Goal: Task Accomplishment & Management: Complete application form

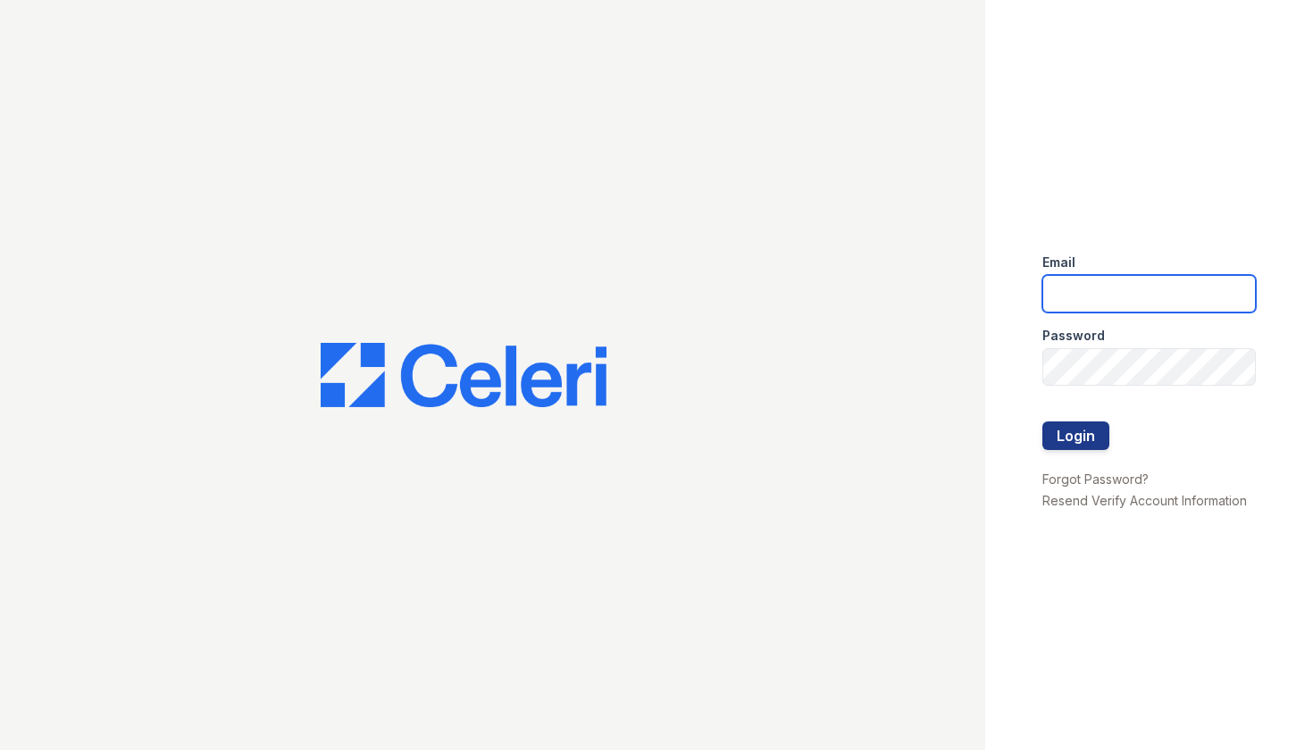
type input "[PERSON_NAME][EMAIL_ADDRESS][DOMAIN_NAME]"
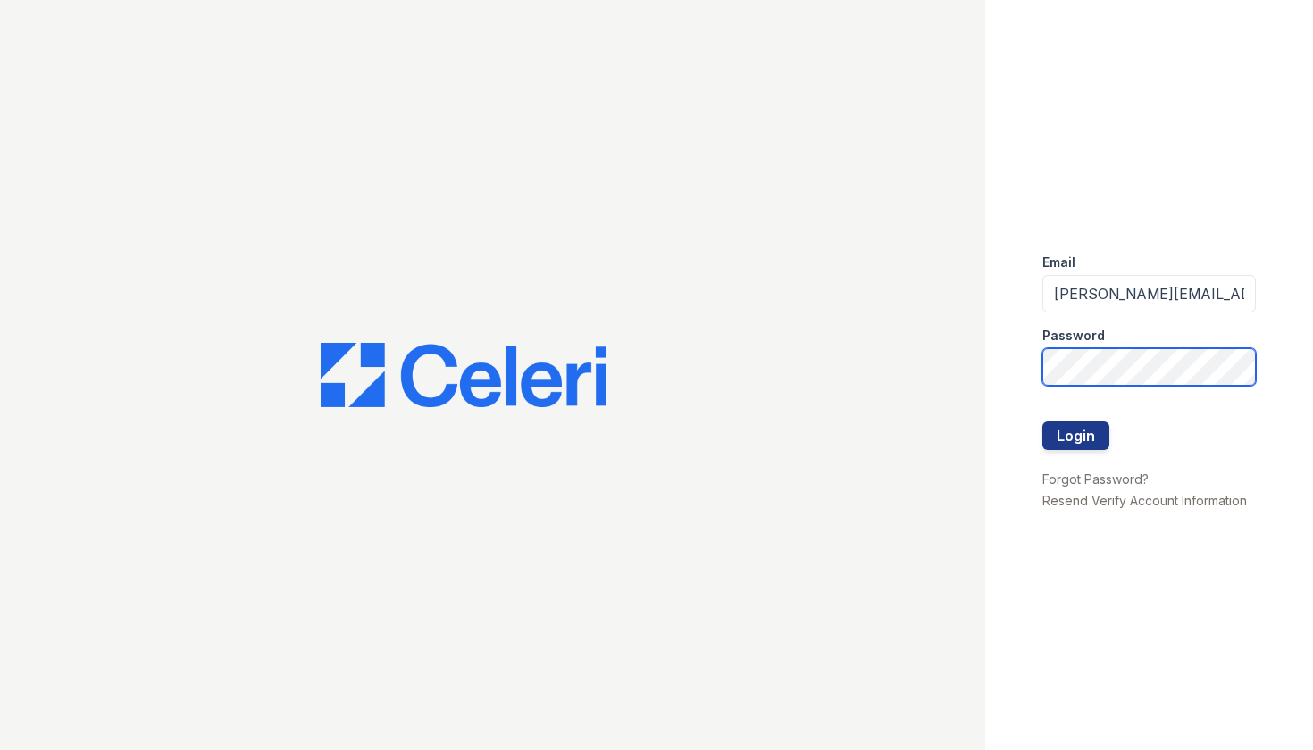
click at [1074, 435] on button "Login" at bounding box center [1075, 435] width 67 height 29
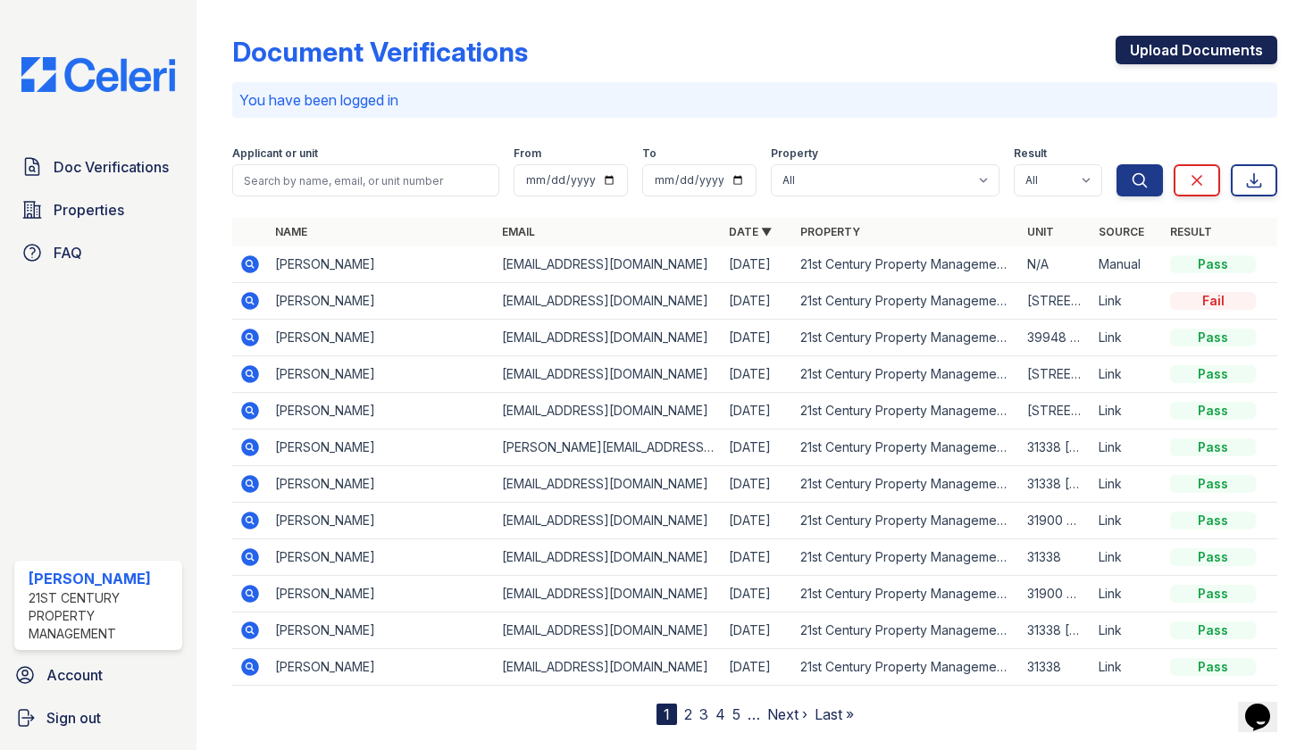
click at [1225, 42] on link "Upload Documents" at bounding box center [1196, 50] width 162 height 29
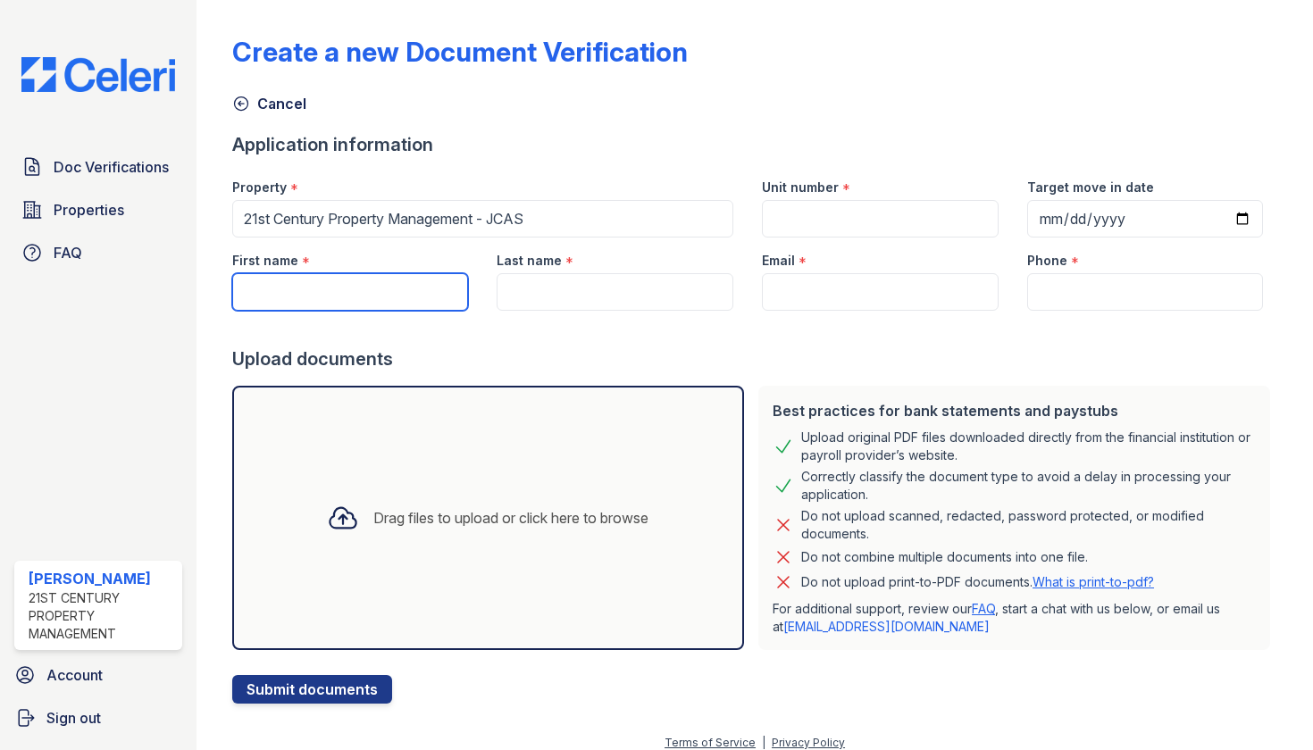
paste input "Mahima Kapila"
drag, startPoint x: 381, startPoint y: 306, endPoint x: 307, endPoint y: 284, distance: 77.4
click at [307, 284] on input "Mahima Kapila" at bounding box center [350, 292] width 237 height 38
type input "Mahima"
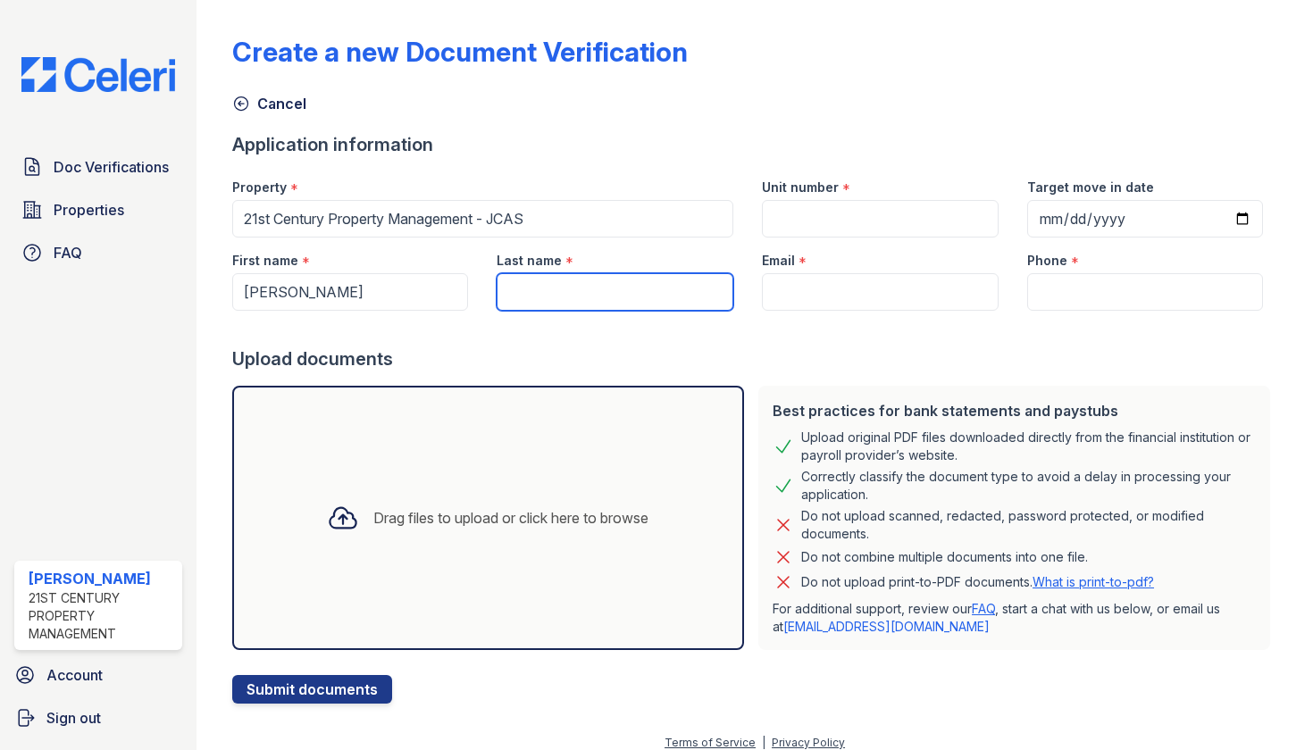
paste input "Kapila"
type input "Kapila"
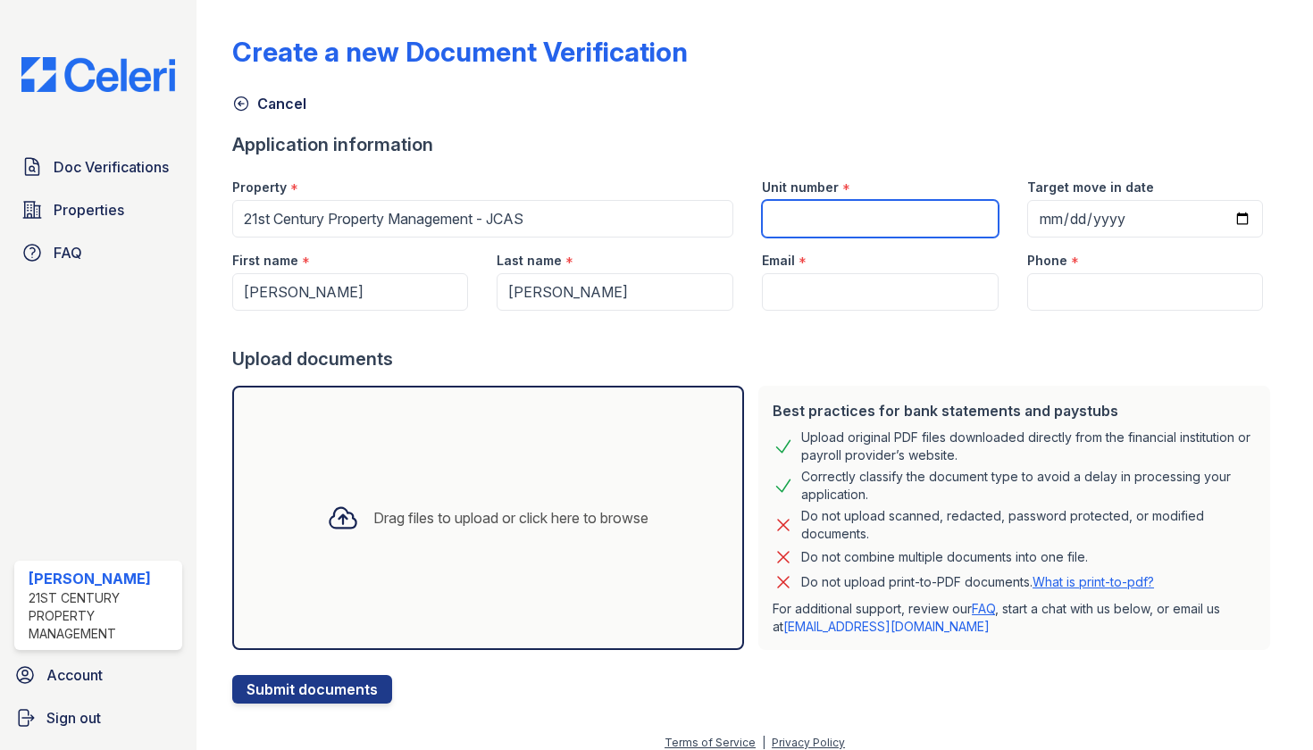
click at [828, 204] on input "Unit number" at bounding box center [880, 219] width 237 height 38
type input "N/A"
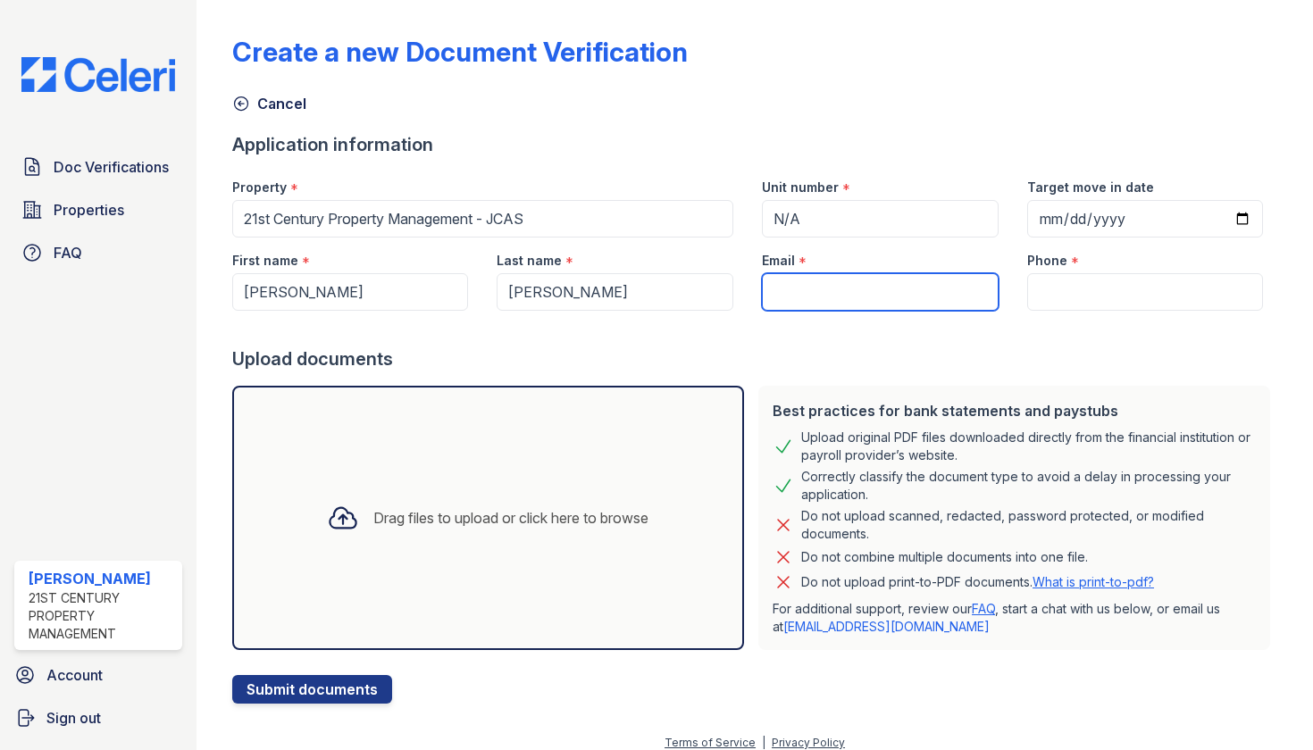
paste input "mahima.kapila123@gmail.com"
type input "mahima.kapila123@gmail.com"
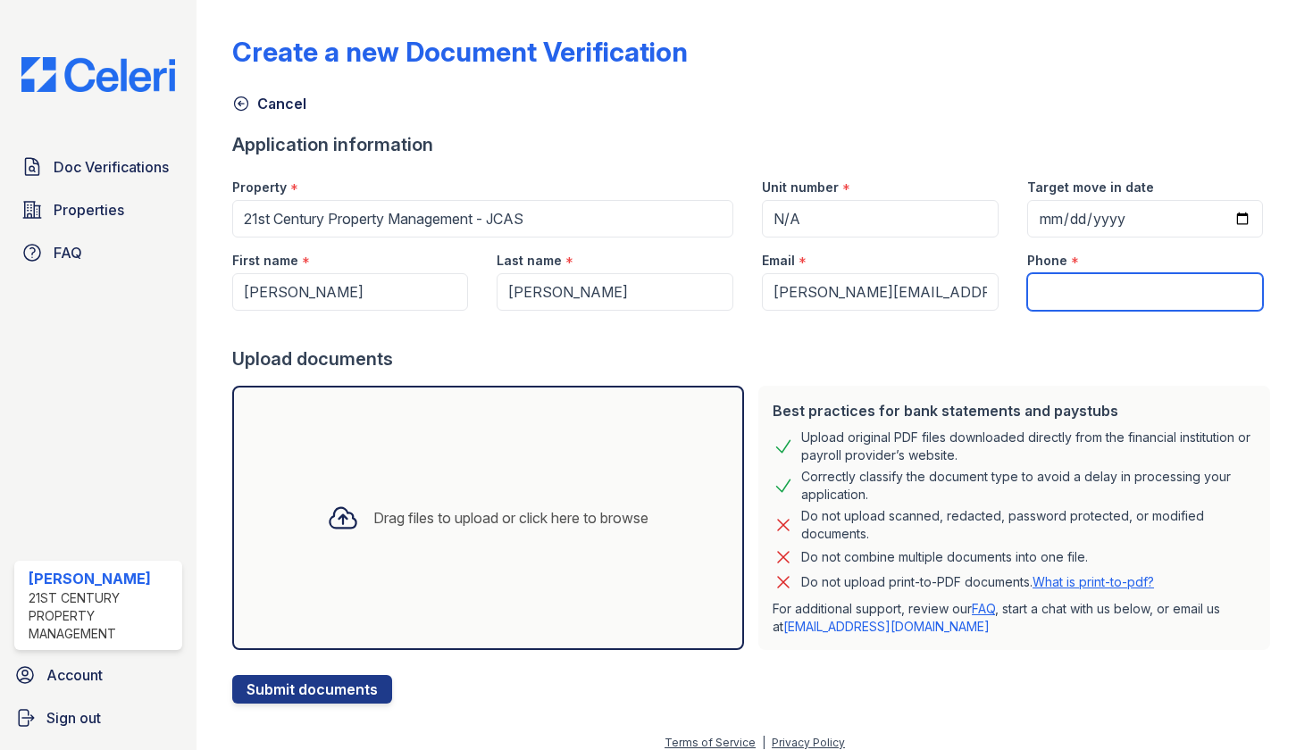
paste input "mahima.kapila123@gmail.com"
type input "mahima.kapila123@gmail.com"
click at [920, 453] on div "Upload original PDF files downloaded directly from the financial institution or…" at bounding box center [1028, 447] width 455 height 36
click at [487, 500] on div "Drag files to upload or click here to browse" at bounding box center [488, 518] width 350 height 61
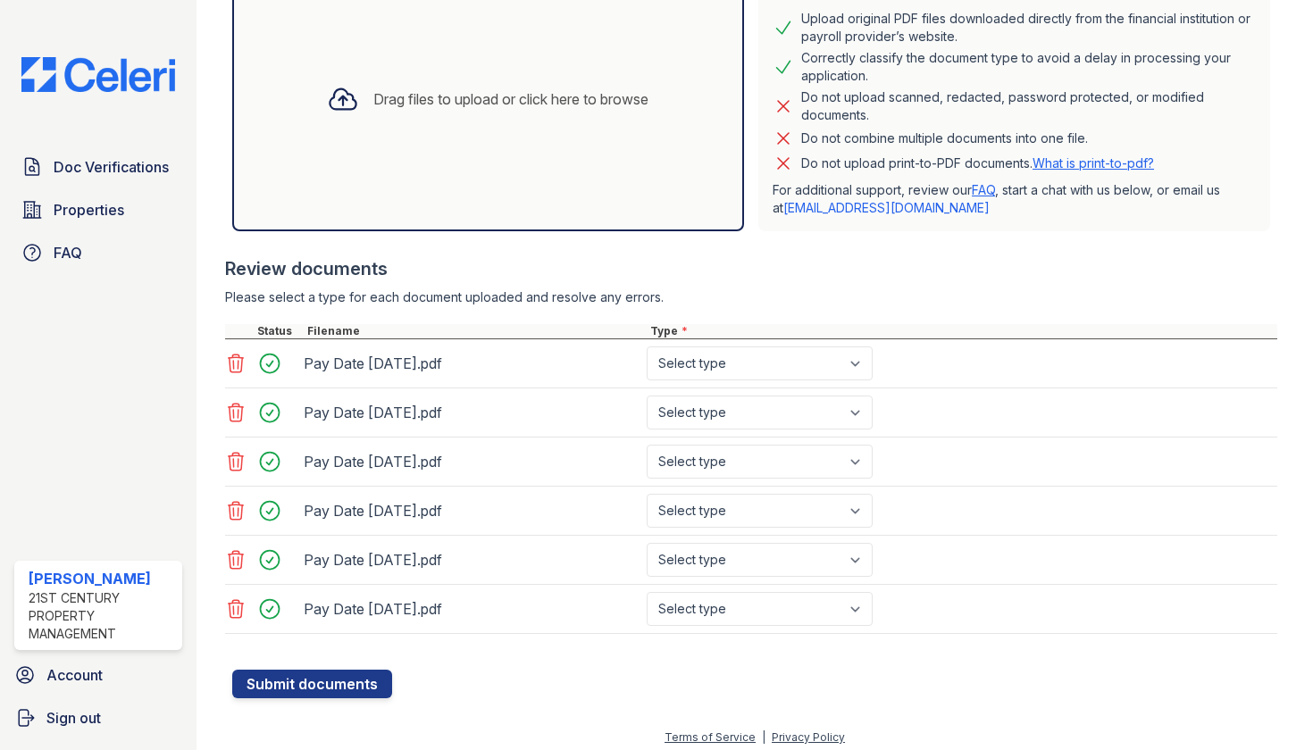
scroll to position [421, 0]
select select "paystub"
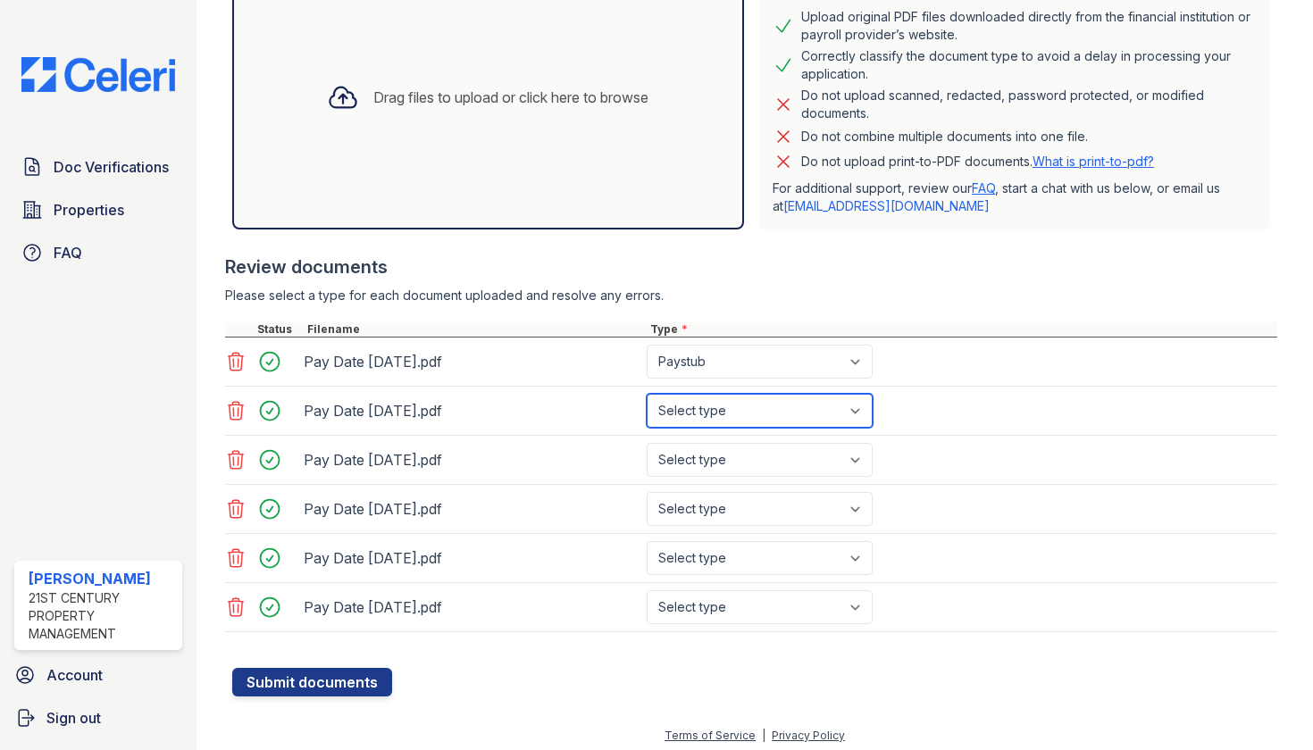
select select "paystub"
click at [727, 432] on div "Pay Date 2025-09-04.pdf Select type Paystub Bank Statement Offer Letter Tax Doc…" at bounding box center [751, 411] width 1052 height 49
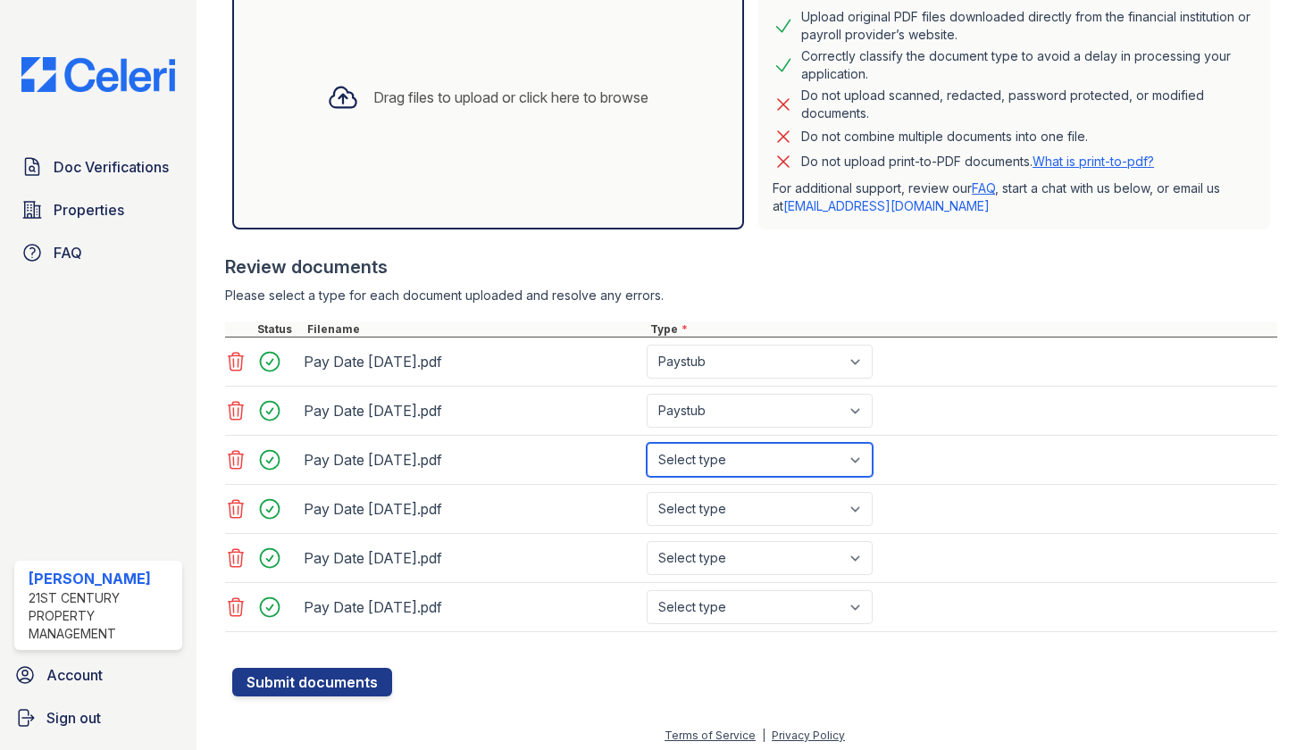
select select "paystub"
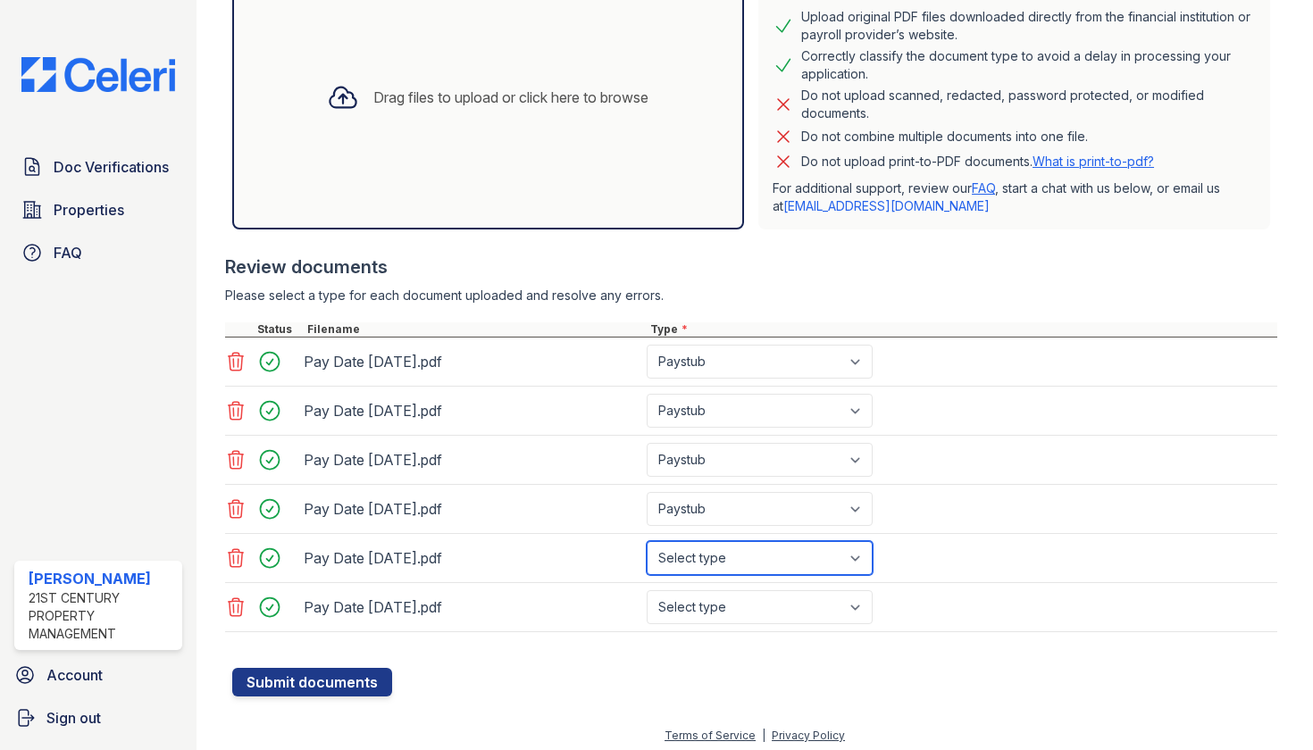
select select "paystub"
click at [735, 584] on div "Pay Date 2025-09-25.pdf Select type Paystub Bank Statement Offer Letter Tax Doc…" at bounding box center [751, 607] width 1052 height 49
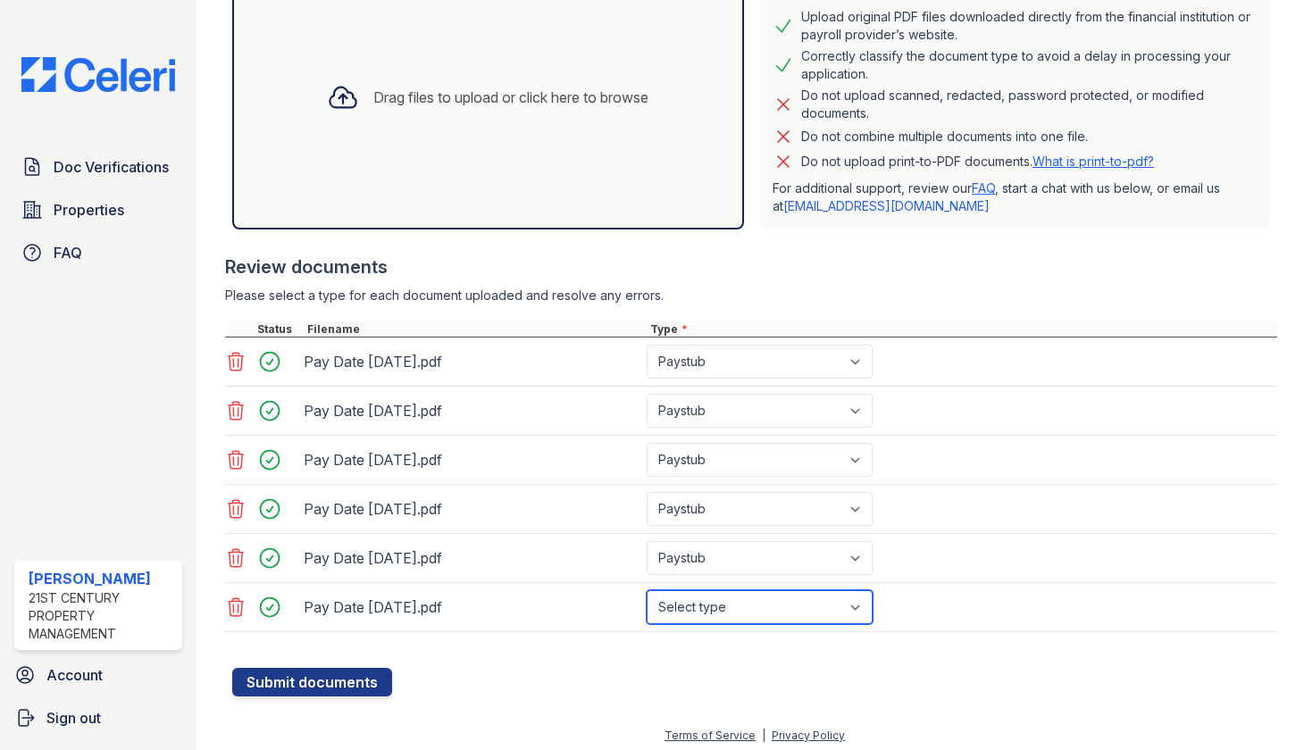
select select "paystub"
click at [308, 687] on button "Submit documents" at bounding box center [312, 682] width 160 height 29
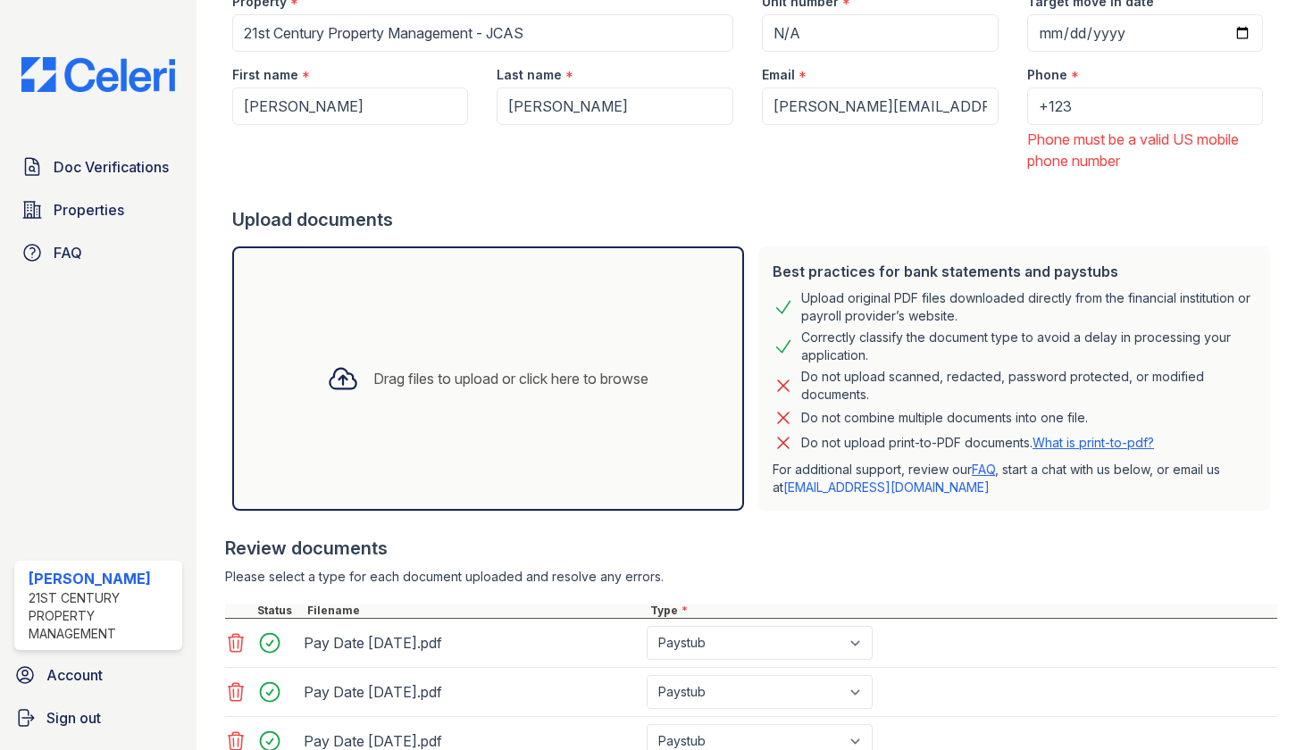
scroll to position [231, 0]
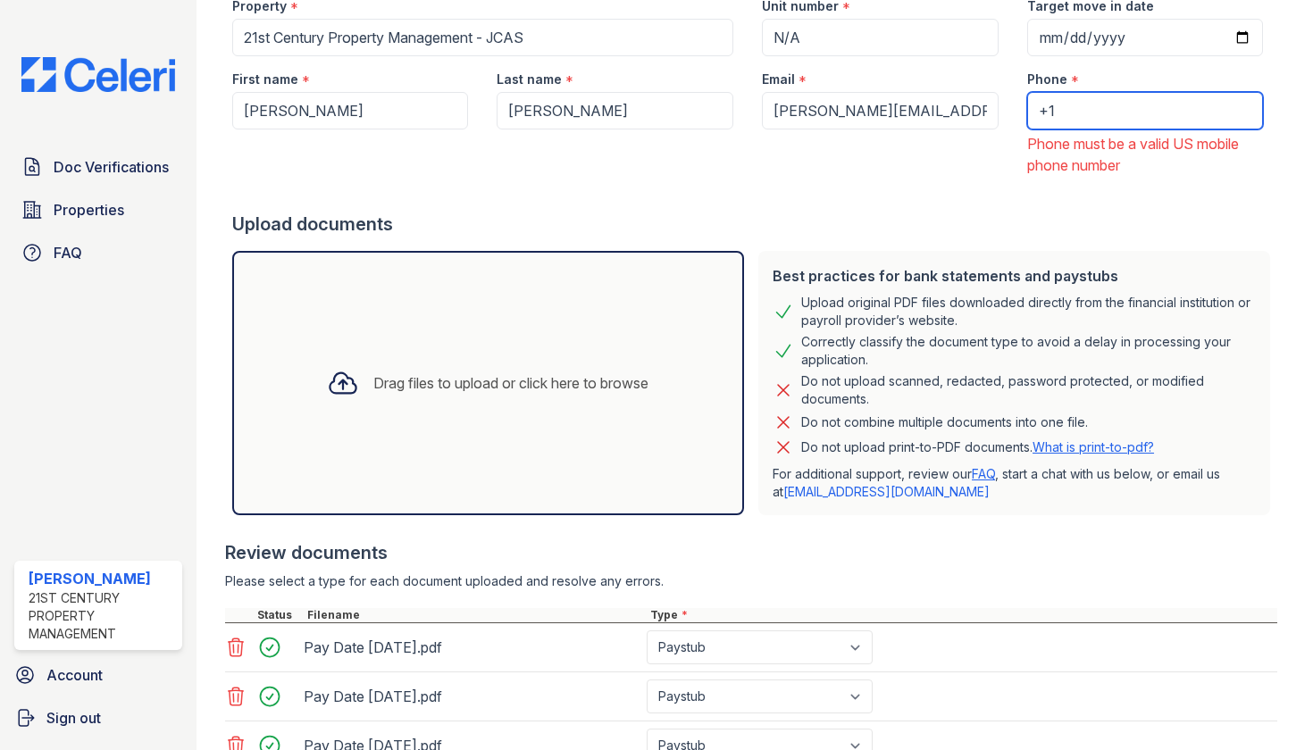
type input "+"
paste input "(669) 224-0555"
type input "(669) 224-0555"
click at [1135, 201] on div at bounding box center [754, 194] width 1045 height 36
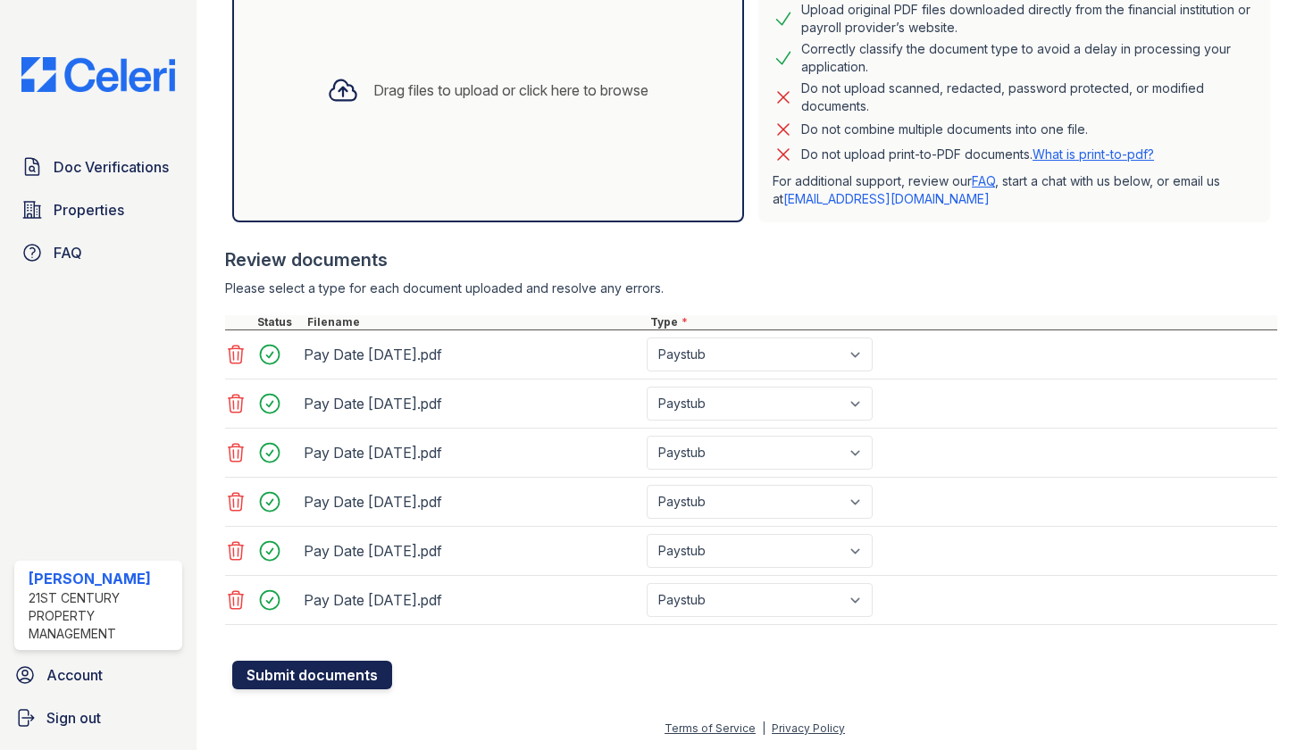
click at [302, 665] on button "Submit documents" at bounding box center [312, 675] width 160 height 29
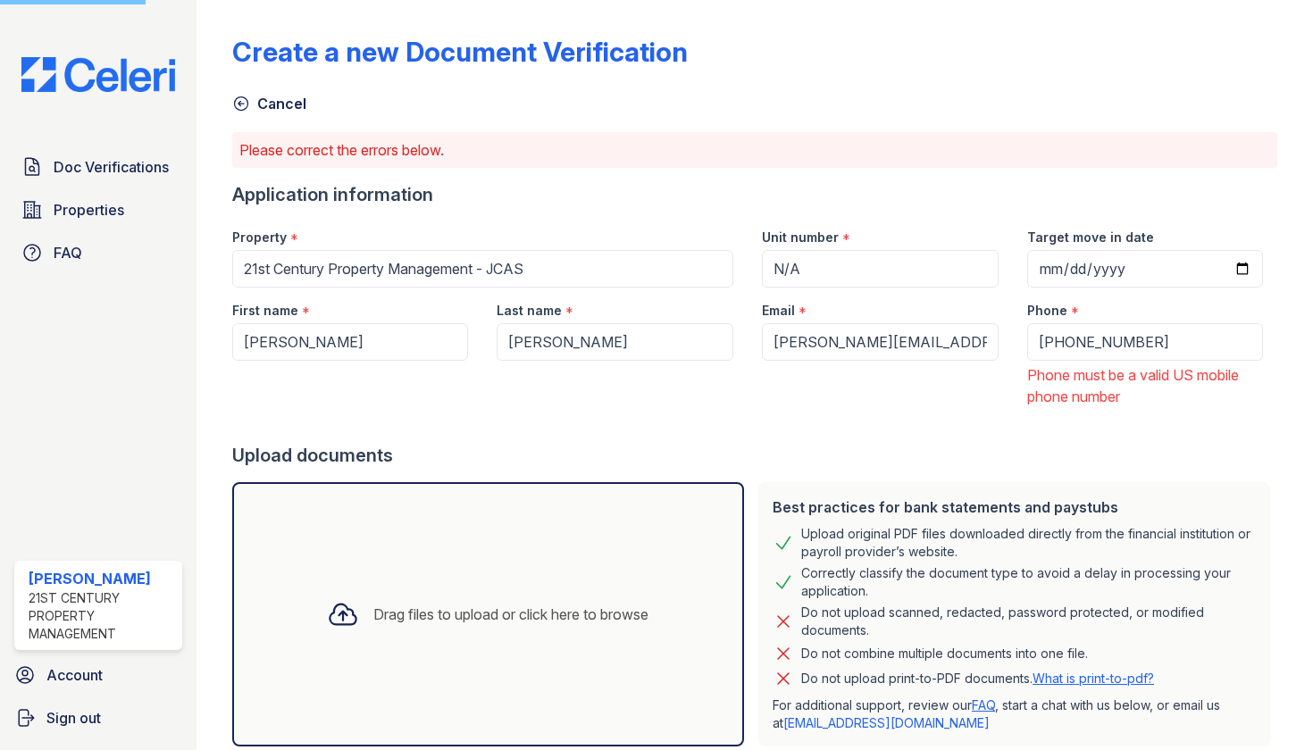
scroll to position [0, 0]
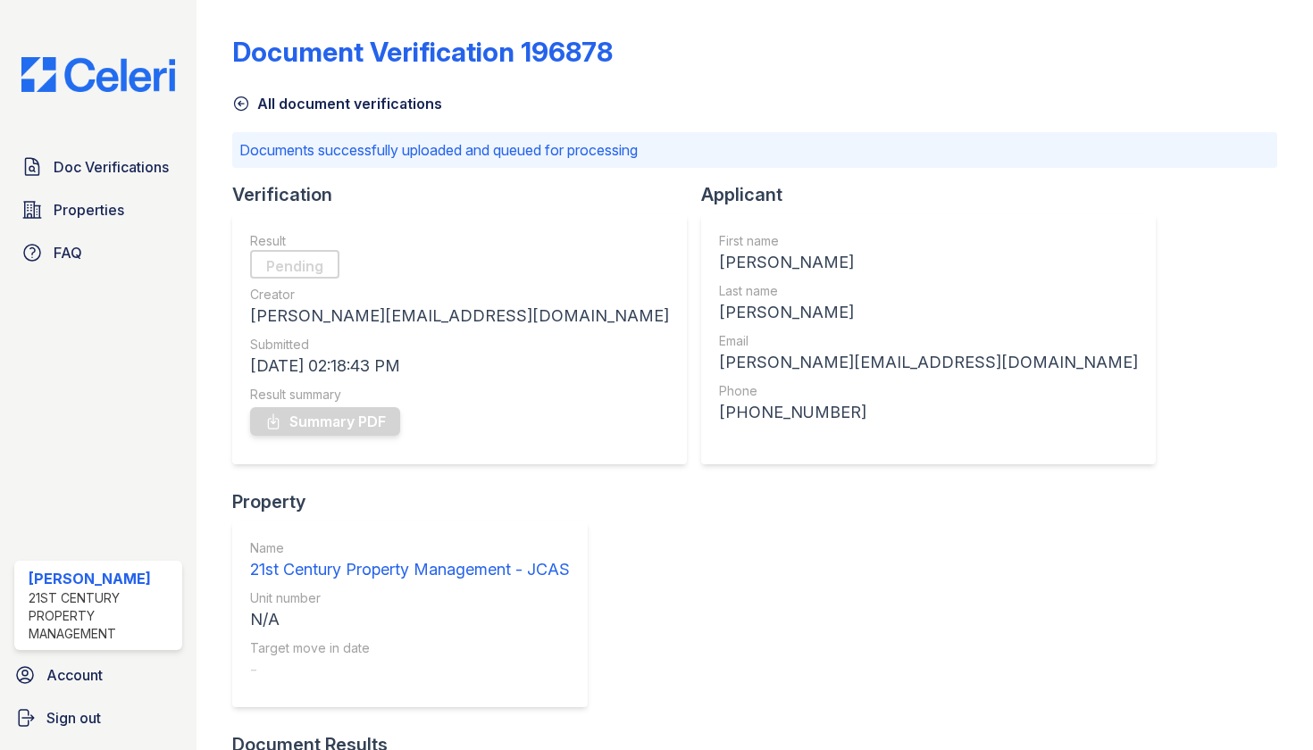
scroll to position [10, 0]
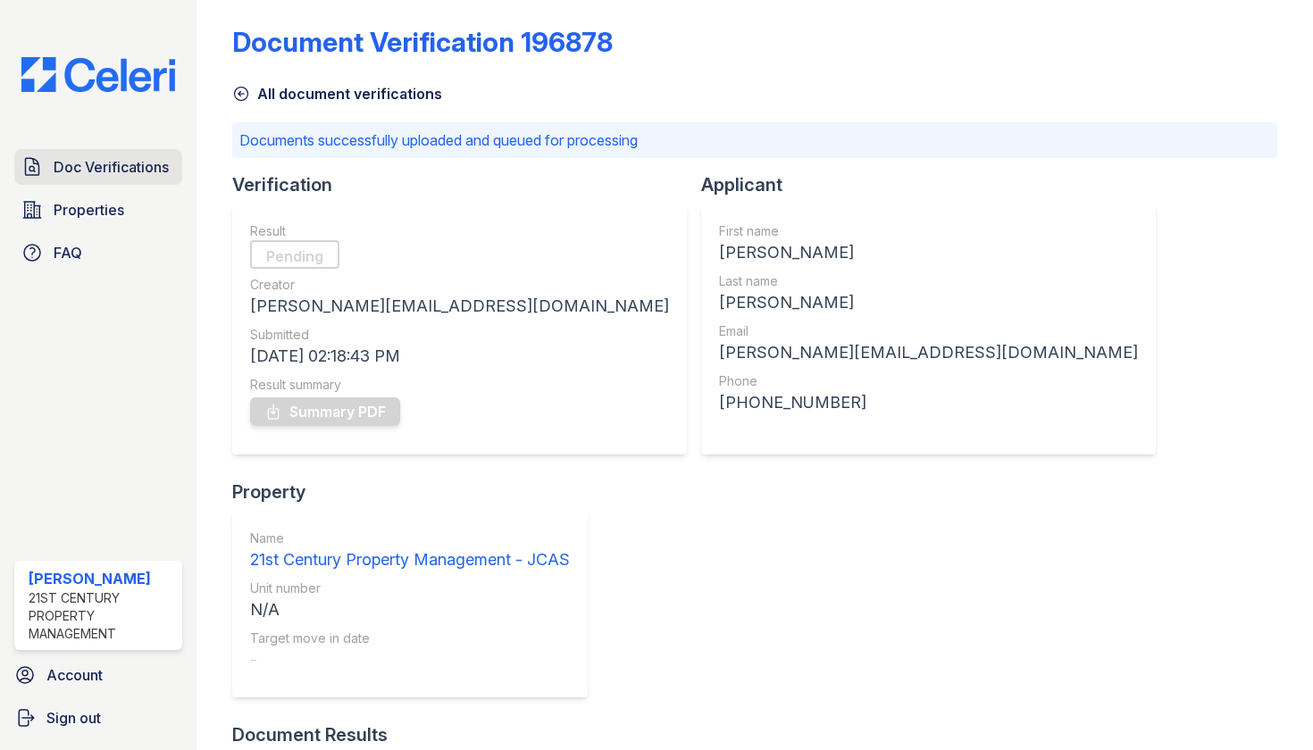
click at [125, 162] on span "Doc Verifications" at bounding box center [111, 166] width 115 height 21
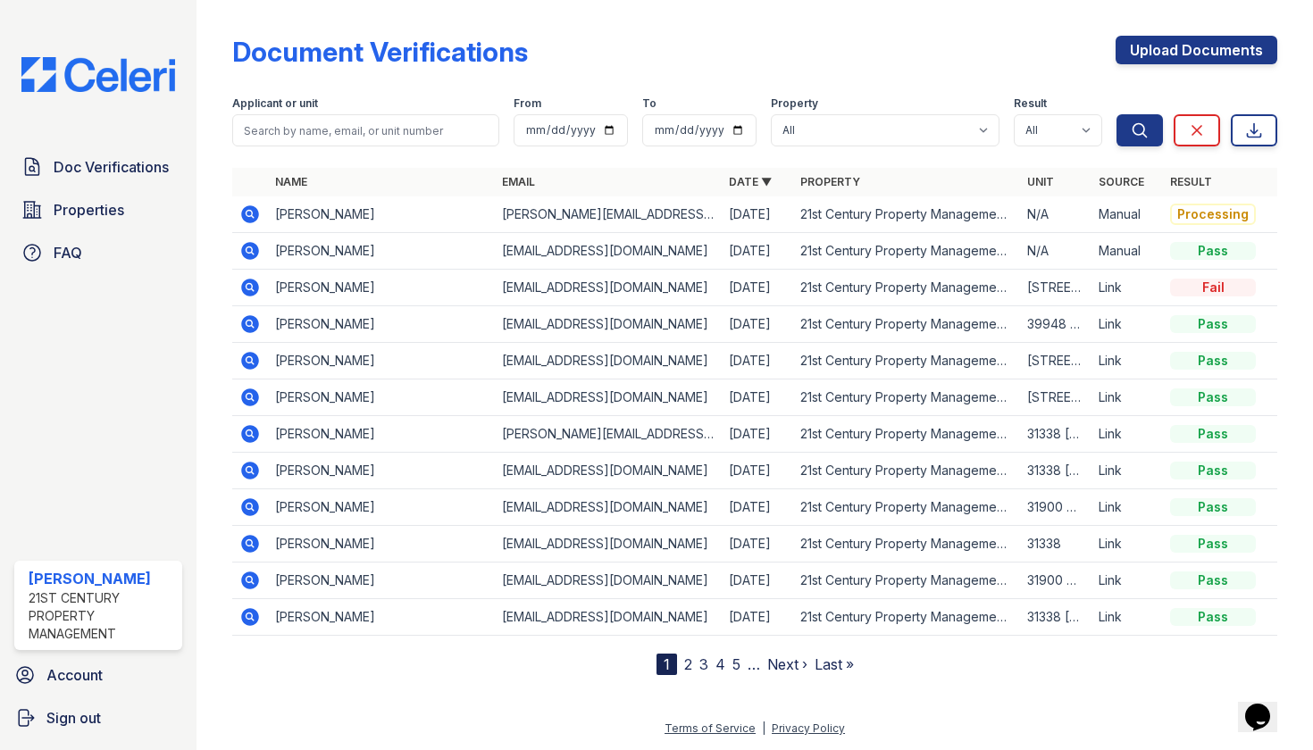
click at [296, 211] on td "Mahima Kapila" at bounding box center [381, 214] width 227 height 37
click at [232, 214] on td at bounding box center [250, 214] width 36 height 37
click at [249, 214] on icon at bounding box center [248, 213] width 4 height 4
